Goal: Information Seeking & Learning: Learn about a topic

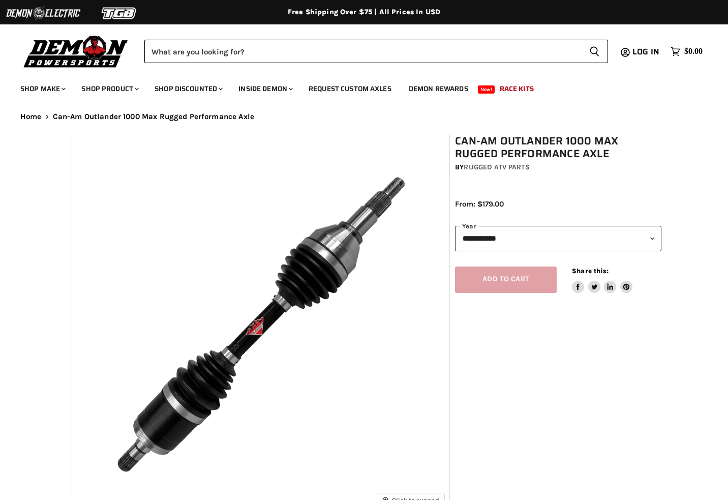
select select "******"
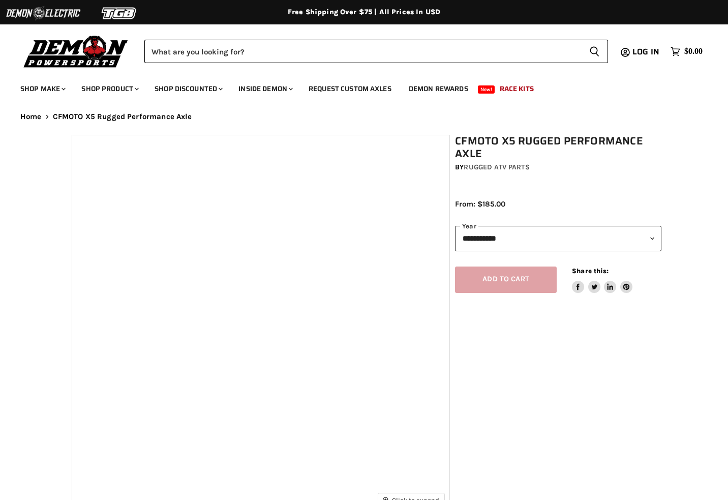
select select "******"
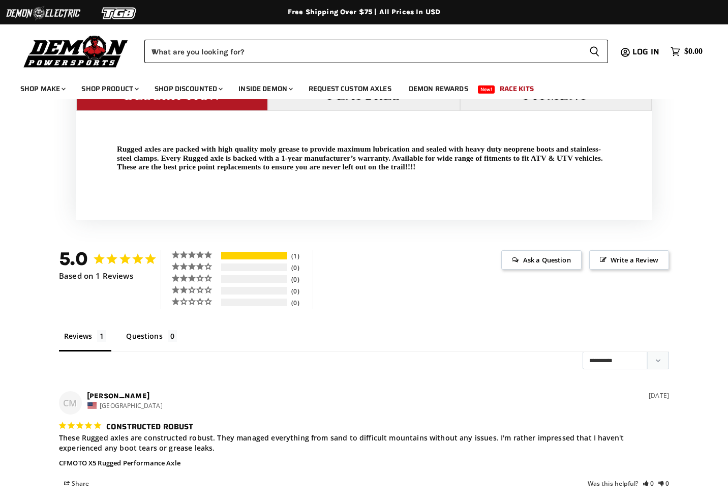
scroll to position [794, 0]
